Goal: Task Accomplishment & Management: Complete application form

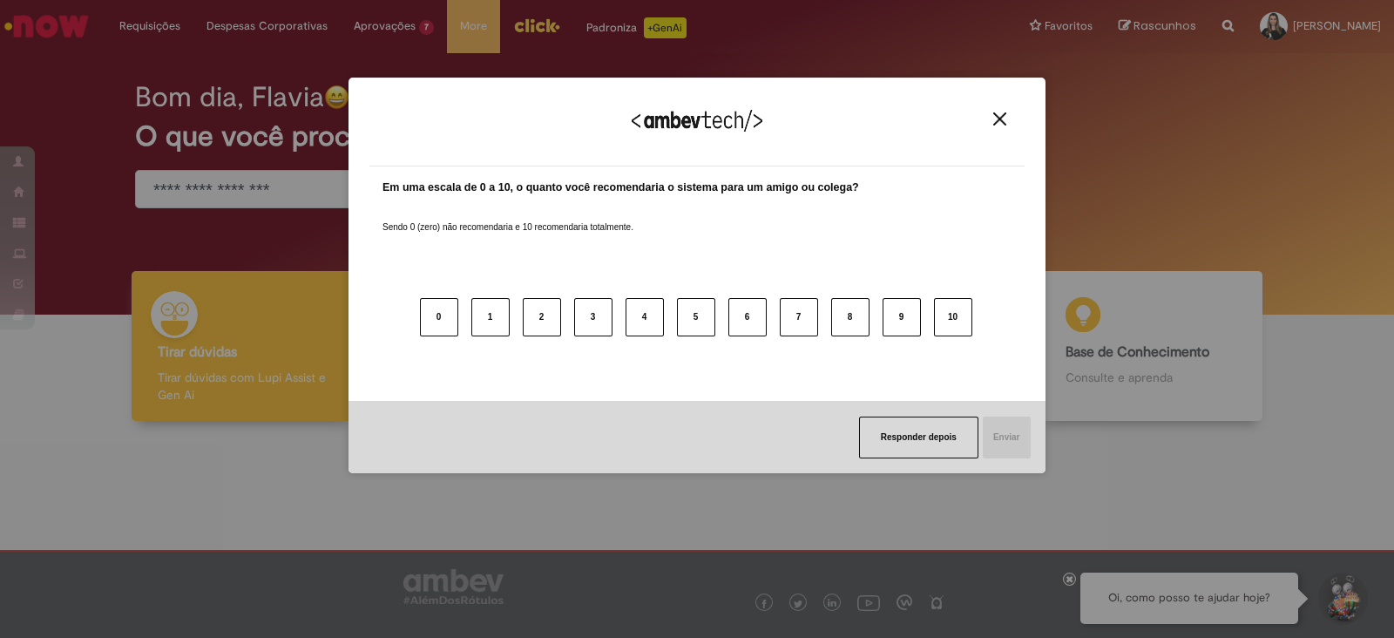
click at [378, 93] on div "Agradecemos seu feedback! Em uma escala de 0 a 10, o quanto você recomendaria o…" at bounding box center [696, 276] width 697 height 396
click at [1006, 123] on img "Close" at bounding box center [999, 118] width 13 height 13
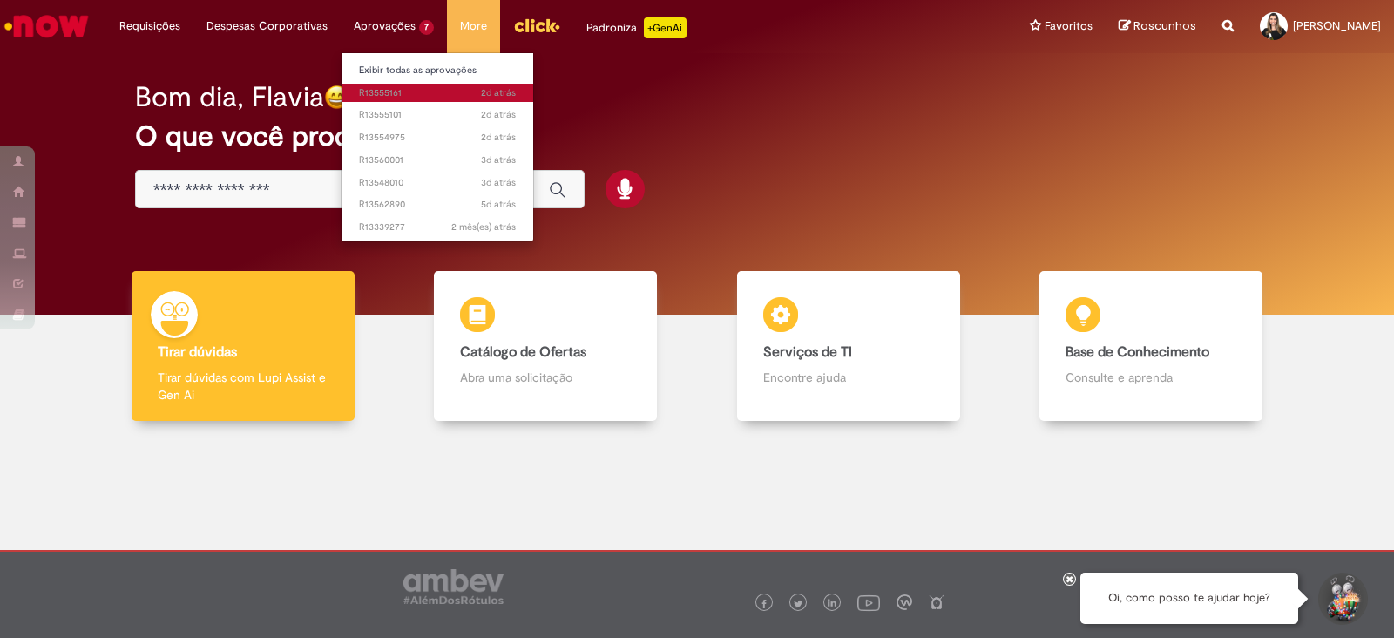
click at [374, 95] on span "2d atrás 2 dias atrás R13555161" at bounding box center [437, 93] width 157 height 14
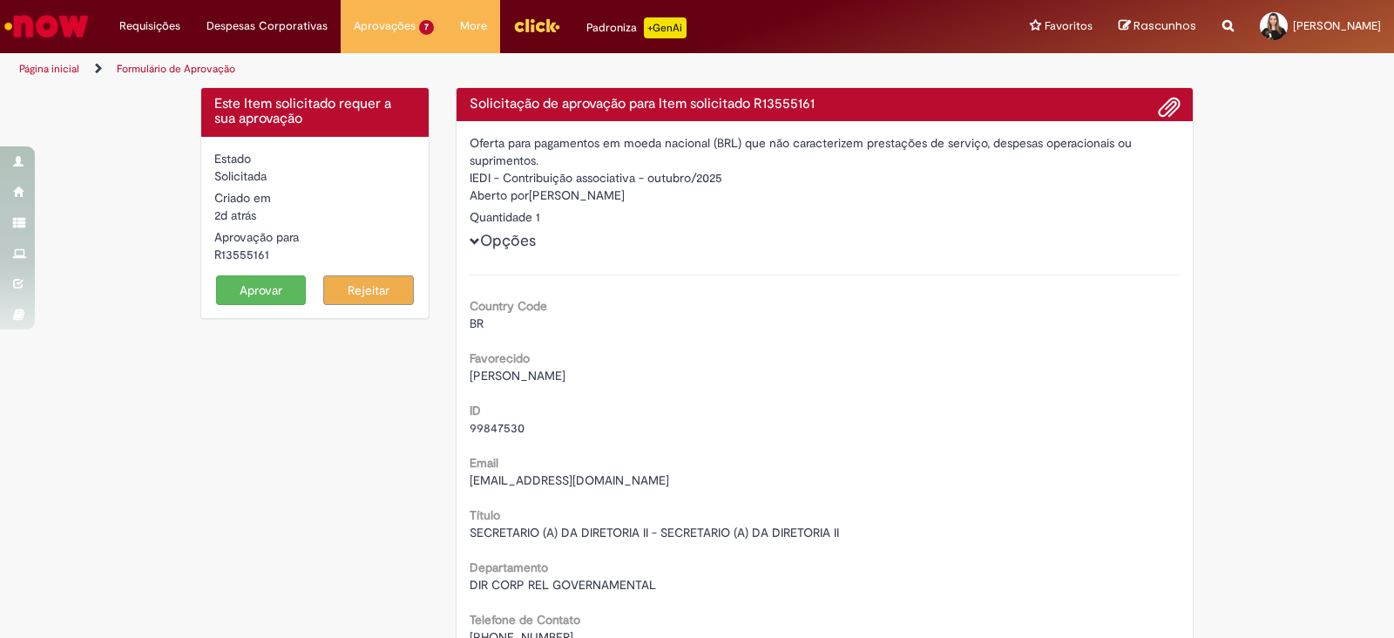
click at [234, 277] on button "Aprovar" at bounding box center [261, 290] width 91 height 30
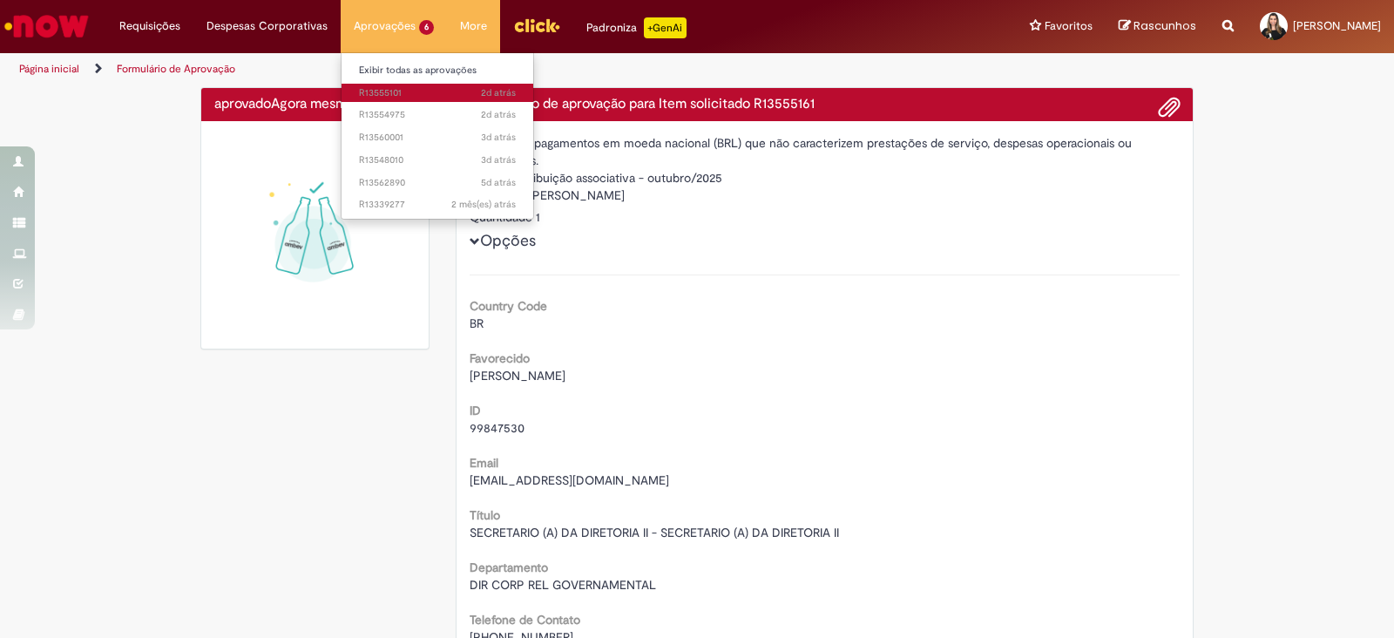
click at [363, 92] on span "2d atrás 2 dias atrás R13555101" at bounding box center [437, 93] width 157 height 14
click at [467, 91] on span "2d atrás 2 dias atrás R13555101" at bounding box center [437, 93] width 157 height 14
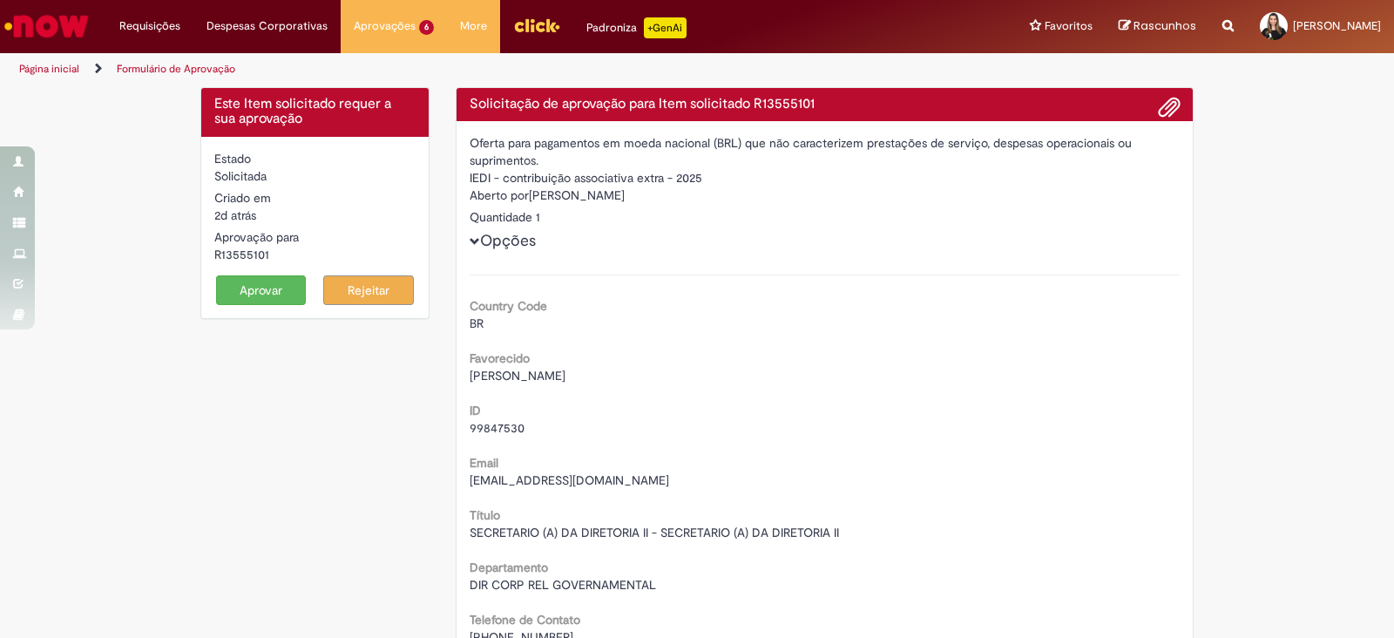
click at [231, 289] on button "Aprovar" at bounding box center [261, 290] width 91 height 30
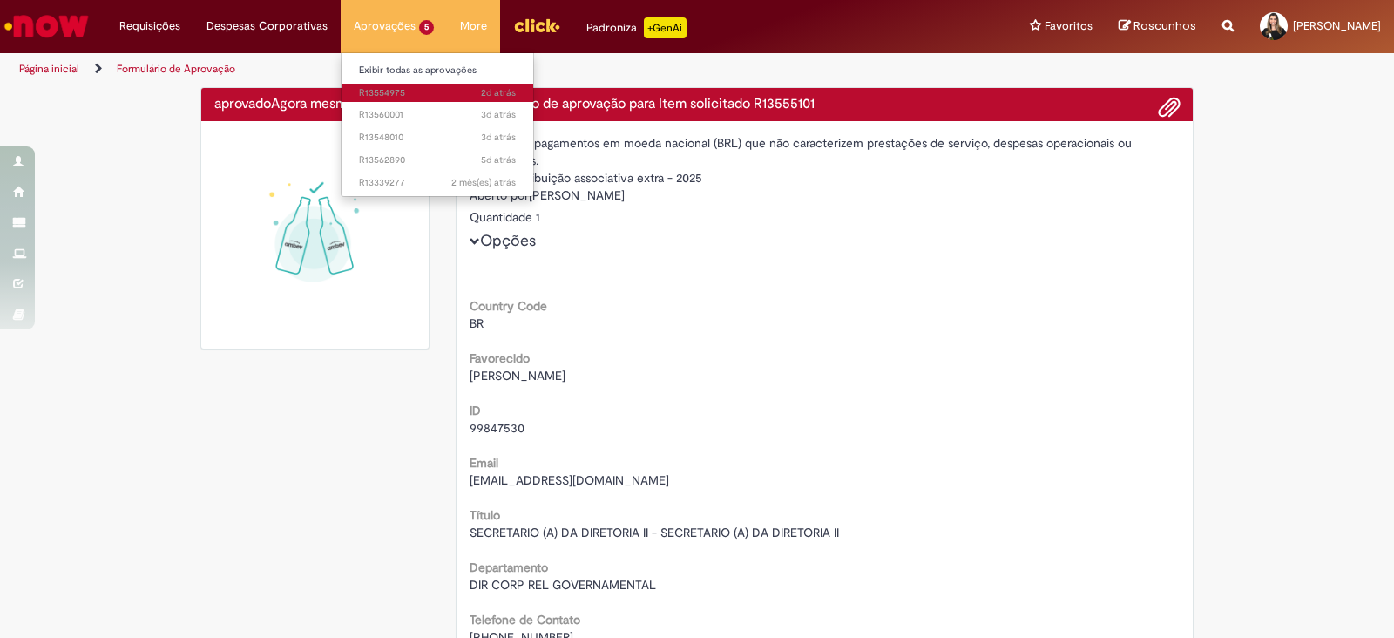
click at [379, 94] on span "2d atrás 2 dias atrás R13554975" at bounding box center [437, 93] width 157 height 14
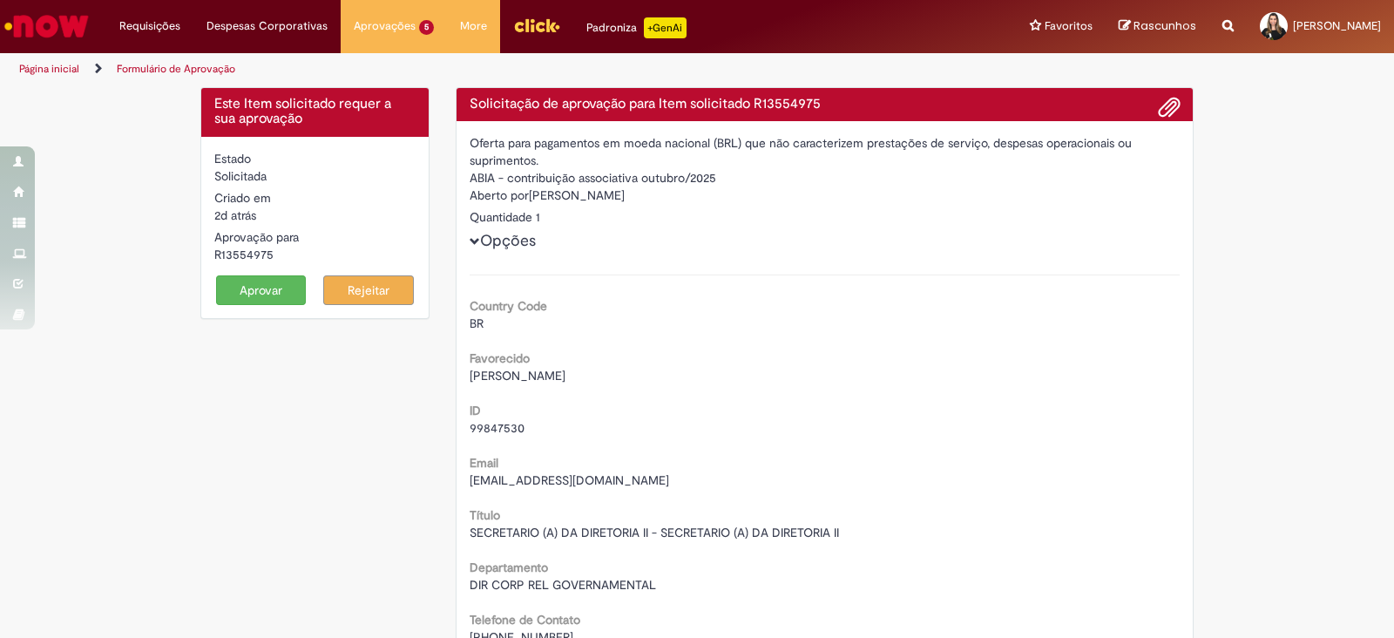
click at [245, 292] on button "Aprovar" at bounding box center [261, 290] width 91 height 30
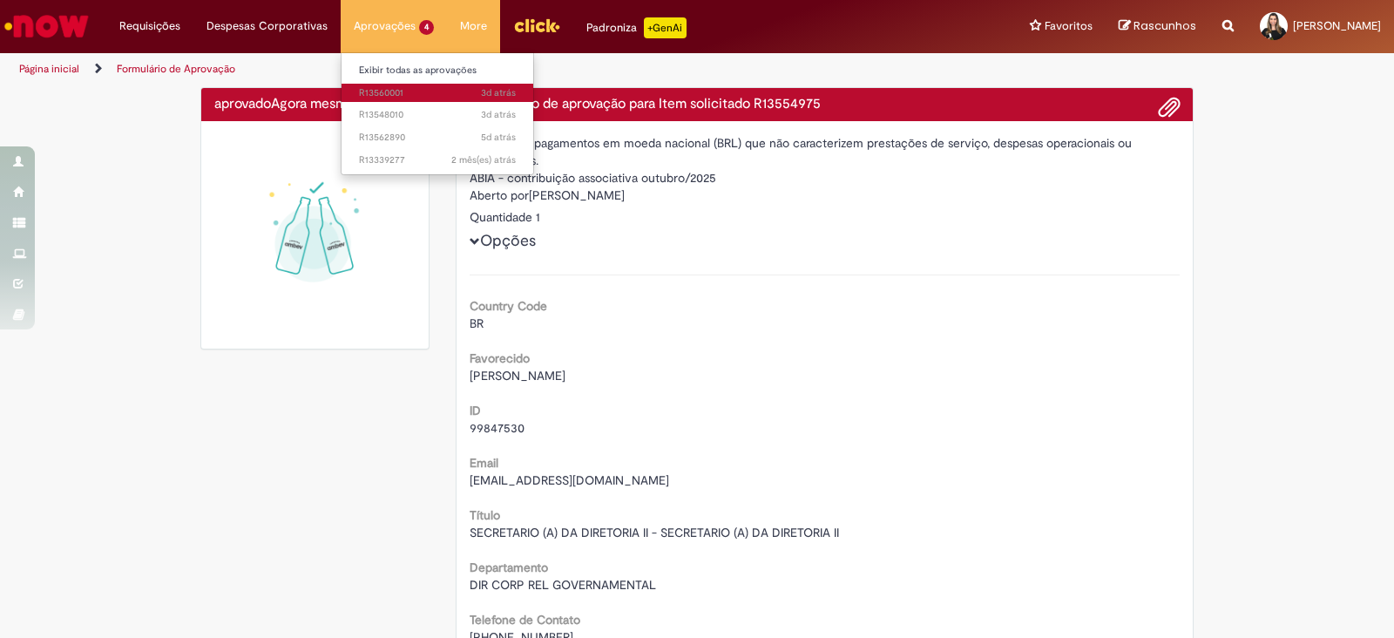
click at [380, 89] on span "3d atrás 3 dias atrás R13560001" at bounding box center [437, 93] width 157 height 14
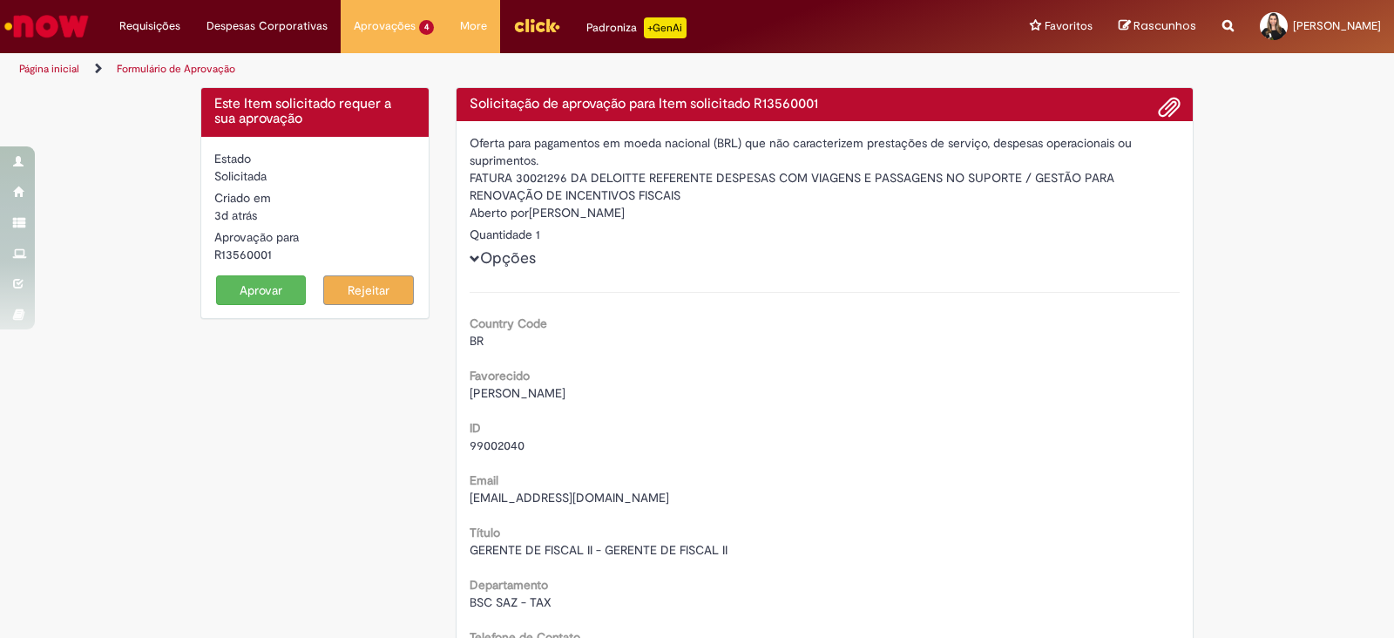
click at [244, 283] on button "Aprovar" at bounding box center [261, 290] width 91 height 30
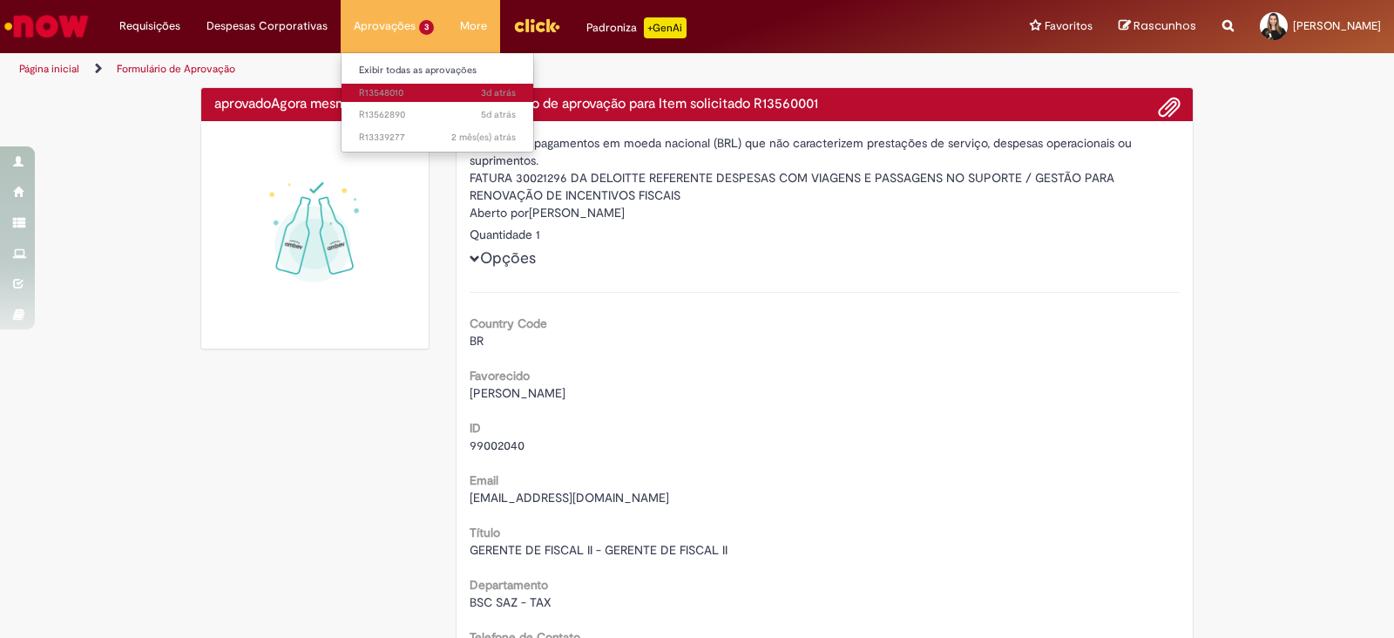
click at [392, 93] on span "3d atrás 3 dias atrás R13548010" at bounding box center [437, 93] width 157 height 14
click at [384, 92] on span "3d atrás 3 dias atrás R13548010" at bounding box center [437, 93] width 157 height 14
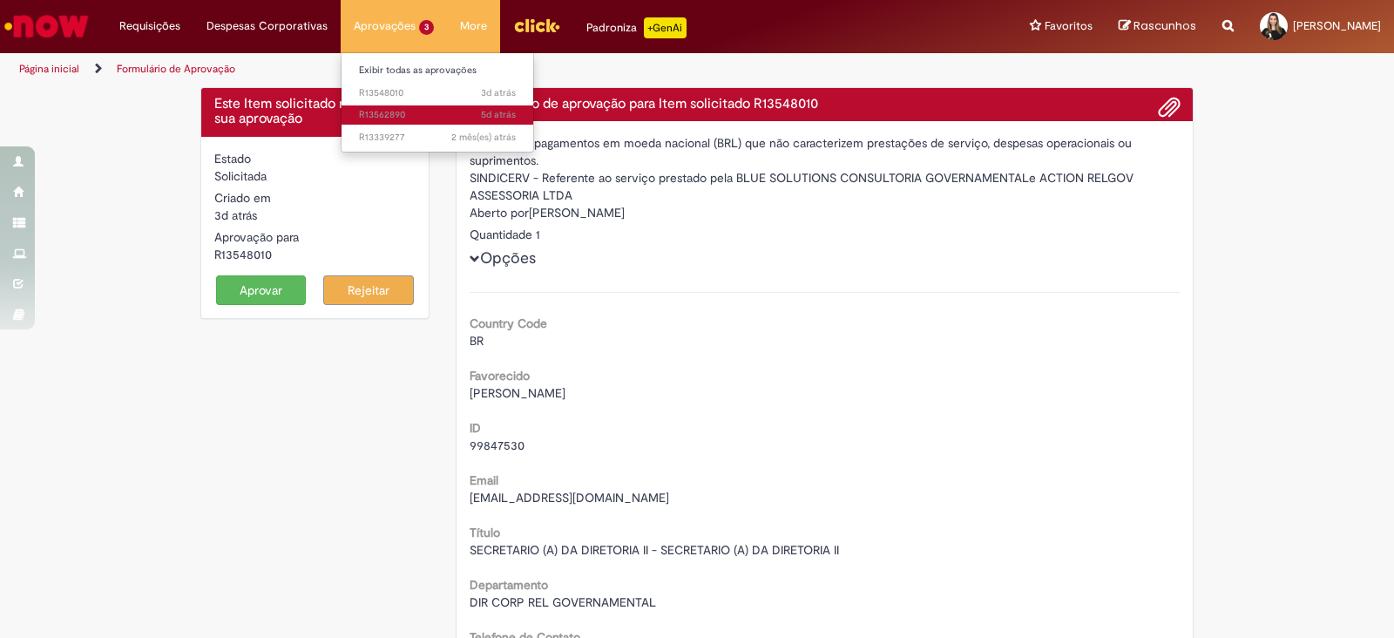
click at [383, 118] on span "5d atrás 5 dias atrás R13562890" at bounding box center [437, 115] width 157 height 14
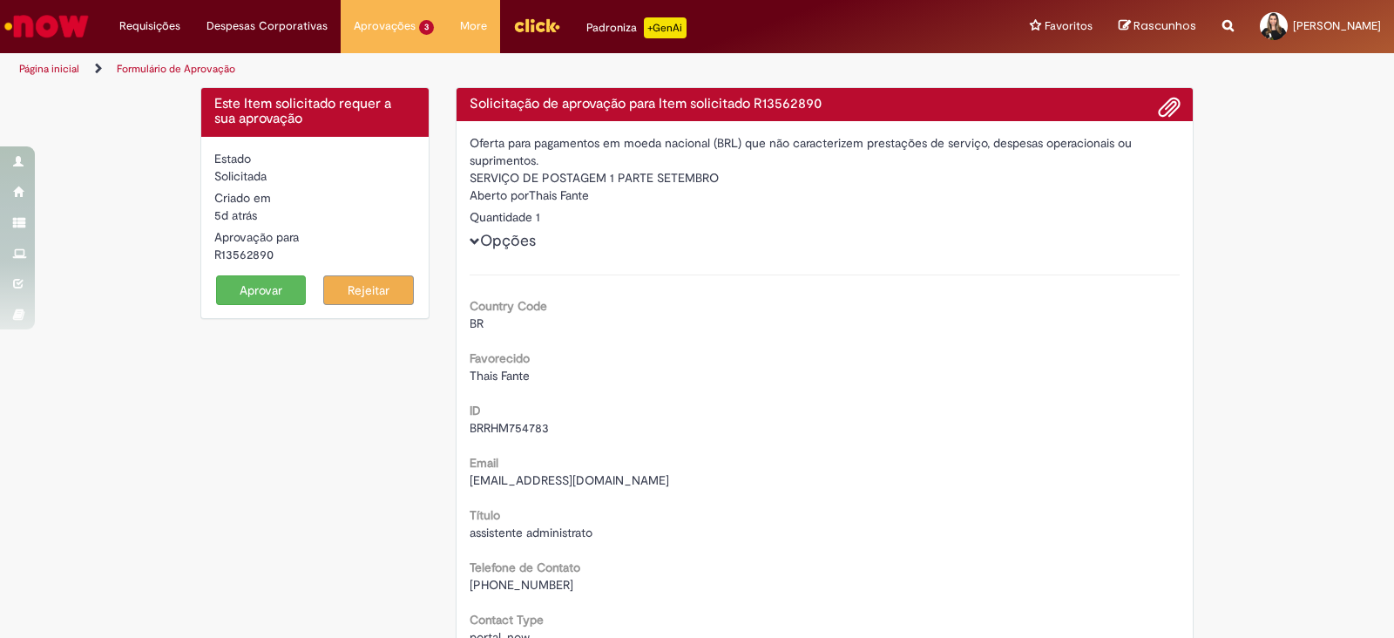
drag, startPoint x: 776, startPoint y: 339, endPoint x: 780, endPoint y: 348, distance: 9.4
